Goal: Task Accomplishment & Management: Manage account settings

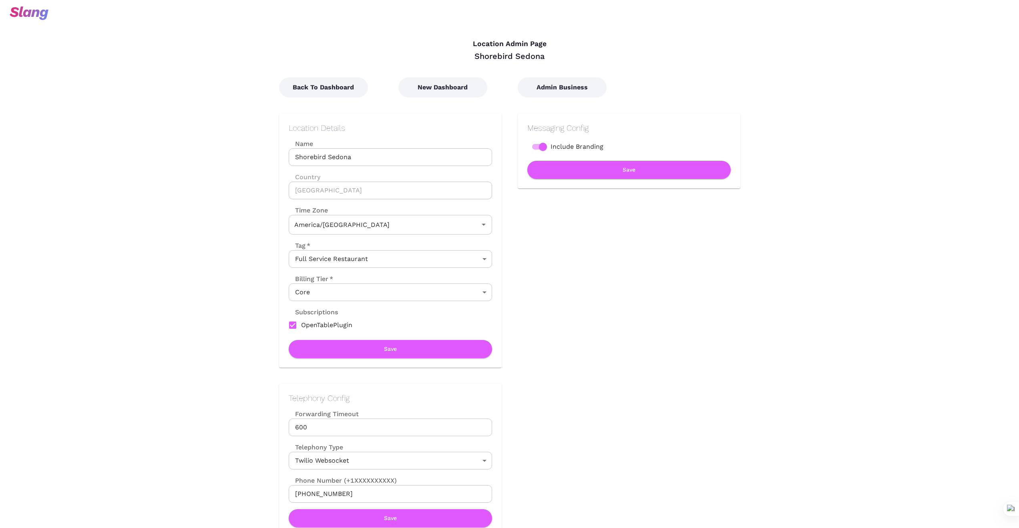
type input "[US_STATE] Time"
click at [430, 90] on button "New Dashboard" at bounding box center [443, 87] width 89 height 20
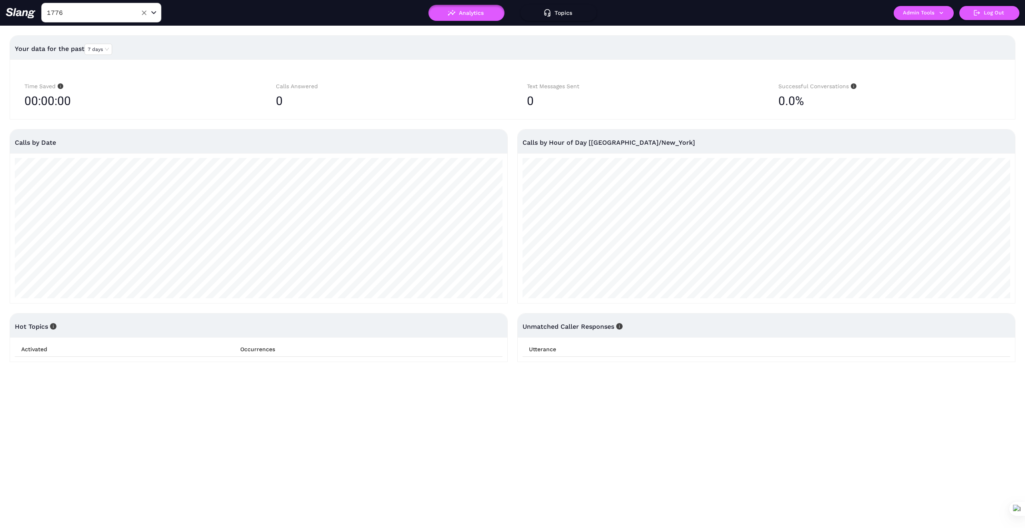
click at [110, 13] on input "1776" at bounding box center [89, 12] width 88 height 12
type input "[PERSON_NAME]"
click at [117, 28] on li "[PERSON_NAME]" at bounding box center [101, 33] width 120 height 14
type input "[PERSON_NAME]"
click at [944, 9] on icon "button" at bounding box center [941, 12] width 7 height 7
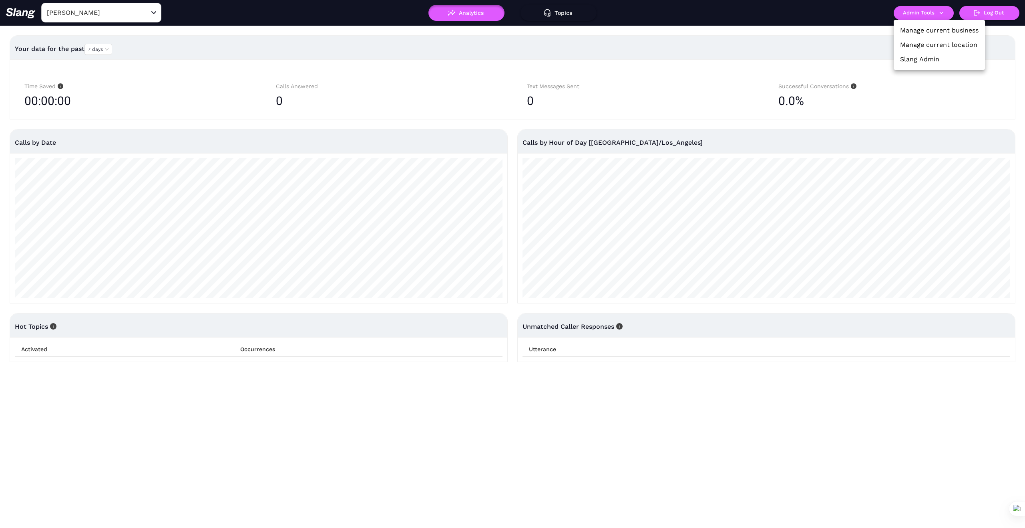
click at [946, 28] on link "Manage current business" at bounding box center [939, 31] width 79 height 10
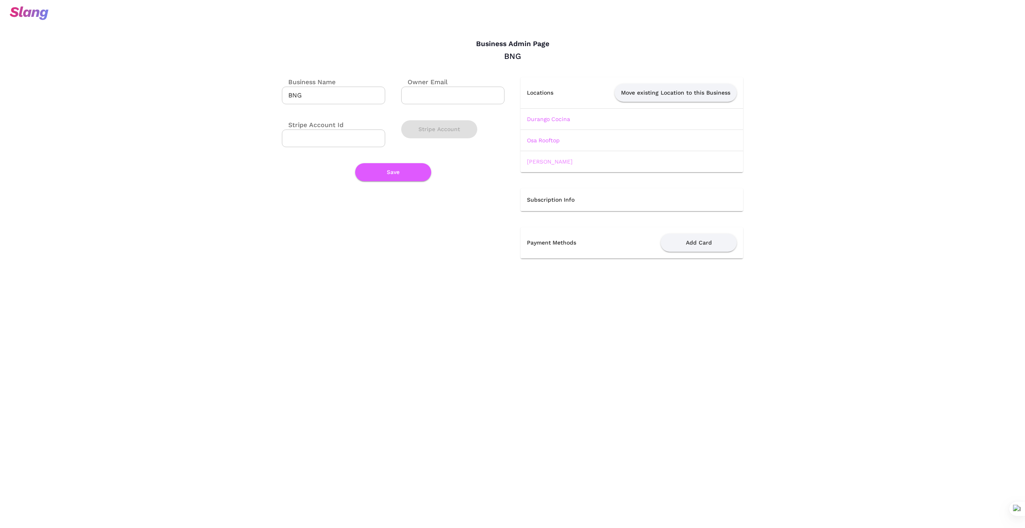
click at [564, 160] on link "[PERSON_NAME]" at bounding box center [550, 161] width 46 height 6
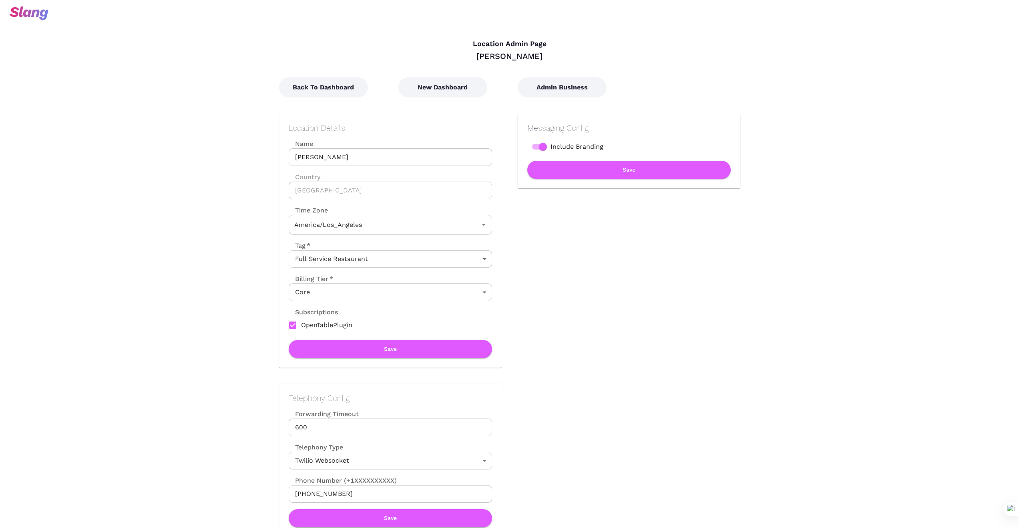
type input "Pacific Time"
click at [451, 87] on button "New Dashboard" at bounding box center [443, 87] width 89 height 20
